Goal: Go to known website: Go to known website

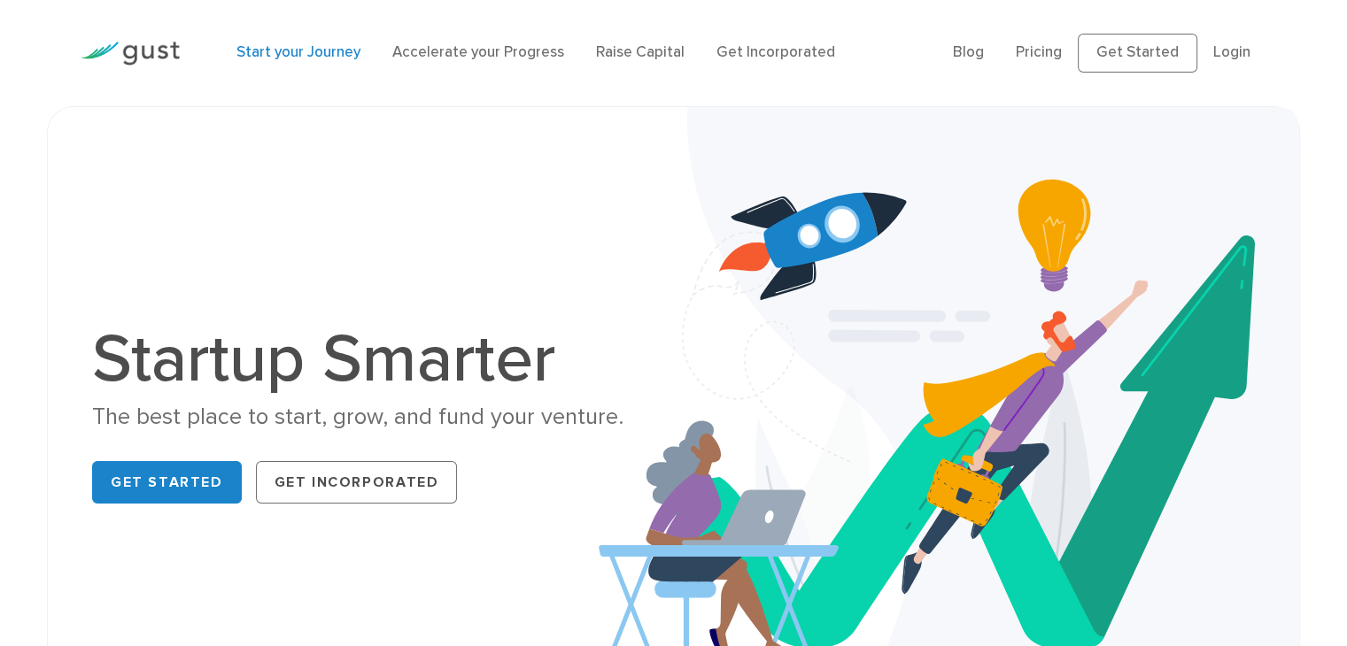
click at [306, 47] on link "Start your Journey" at bounding box center [298, 52] width 124 height 18
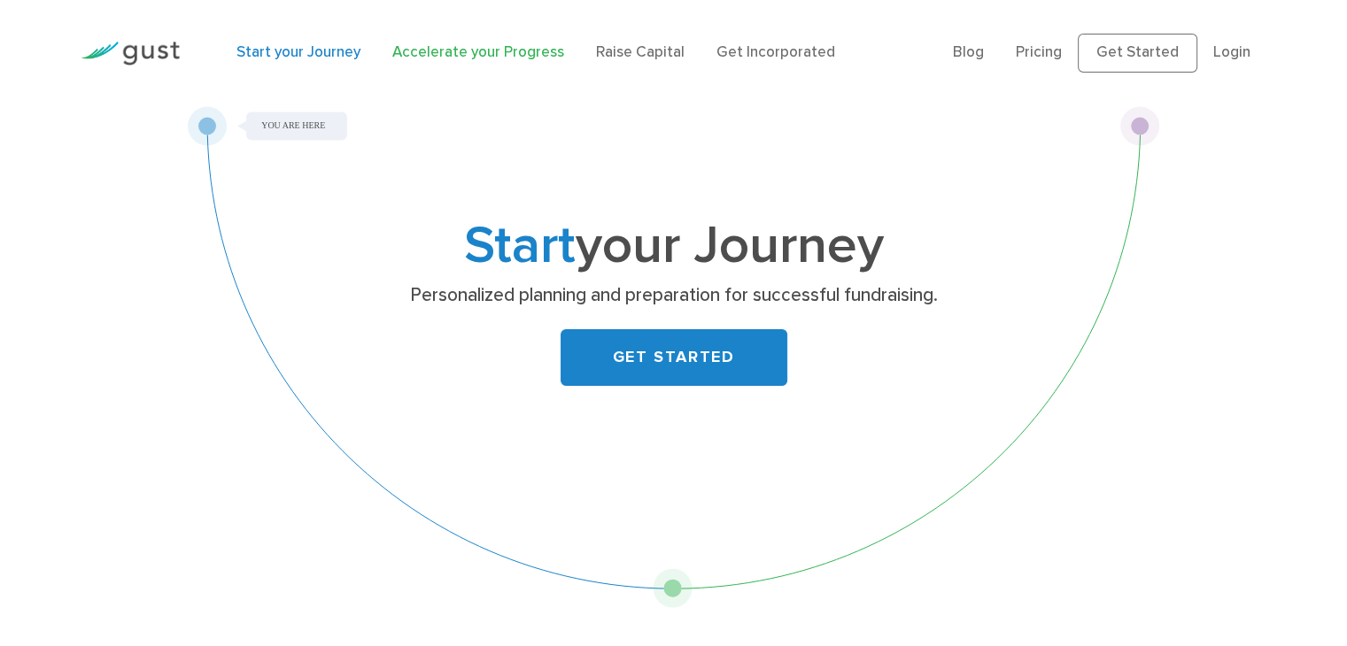
click at [427, 55] on link "Accelerate your Progress" at bounding box center [478, 52] width 172 height 18
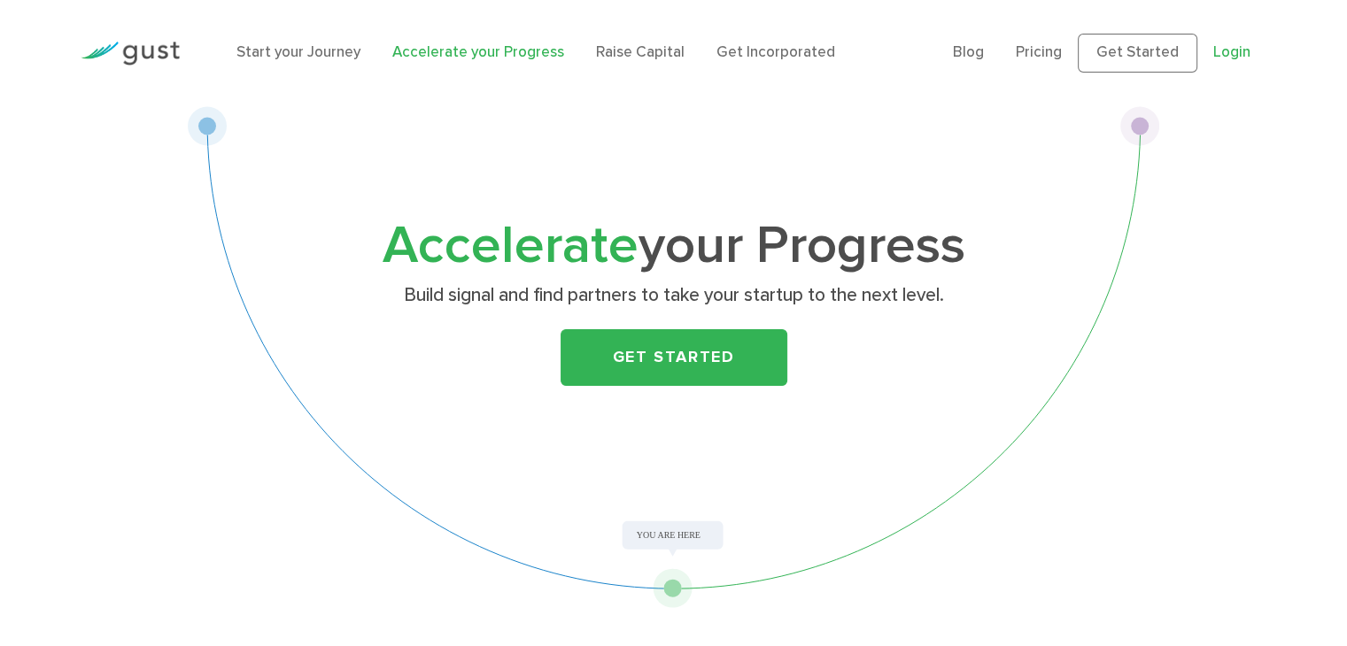
click at [1230, 49] on link "Login" at bounding box center [1231, 52] width 37 height 18
